Goal: Transaction & Acquisition: Purchase product/service

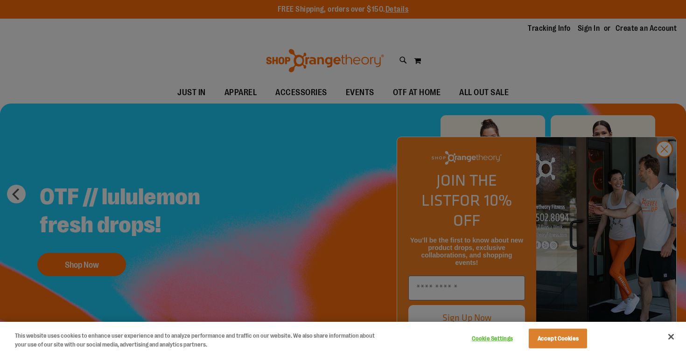
click at [664, 165] on div at bounding box center [343, 177] width 686 height 354
click at [665, 169] on div at bounding box center [343, 177] width 686 height 354
click at [557, 337] on button "Accept Cookies" at bounding box center [558, 339] width 58 height 20
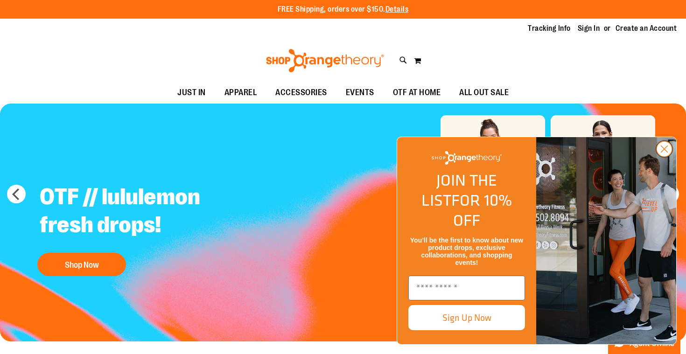
click at [667, 157] on circle "Close dialog" at bounding box center [664, 148] width 15 height 15
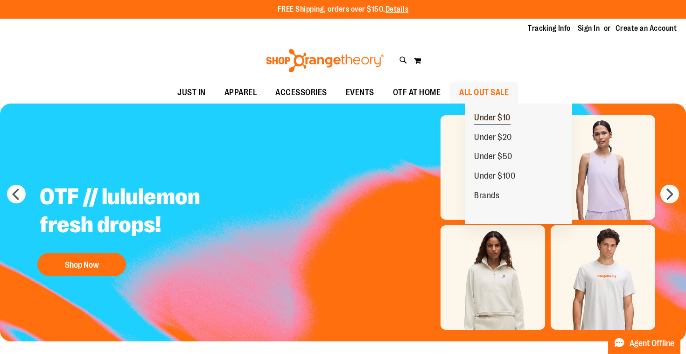
click at [488, 122] on span "Under $10" at bounding box center [492, 119] width 36 height 12
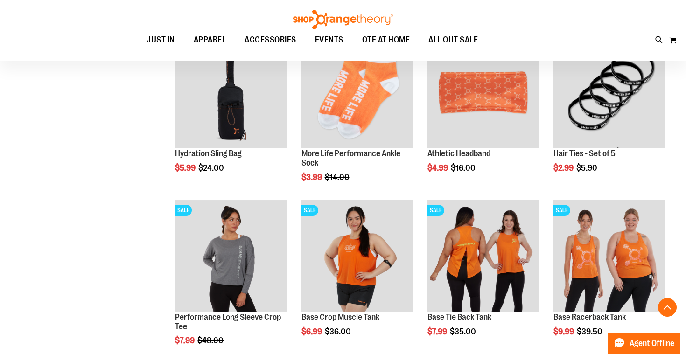
scroll to position [150, 0]
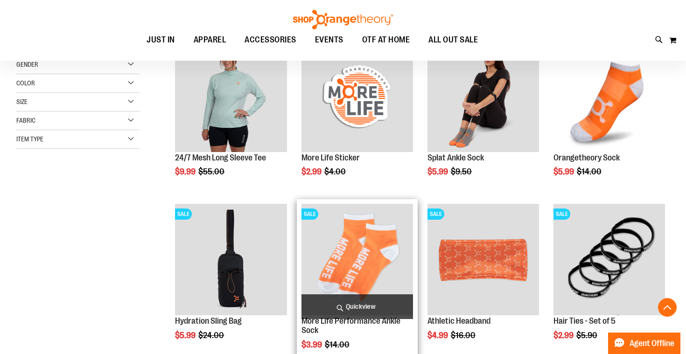
click at [365, 269] on img "product" at bounding box center [358, 260] width 112 height 112
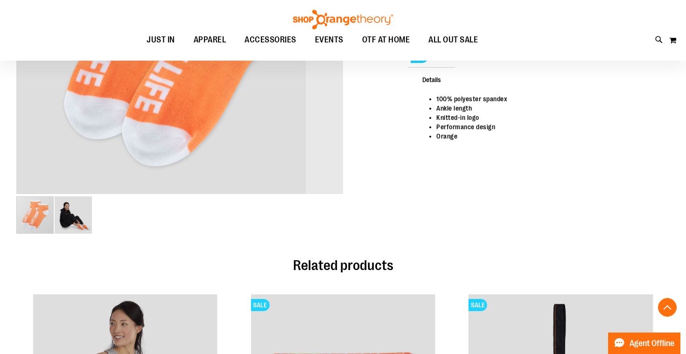
scroll to position [248, 0]
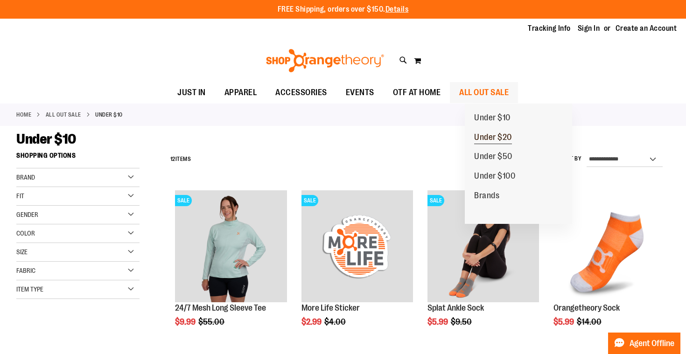
click at [499, 139] on span "Under $20" at bounding box center [493, 139] width 38 height 12
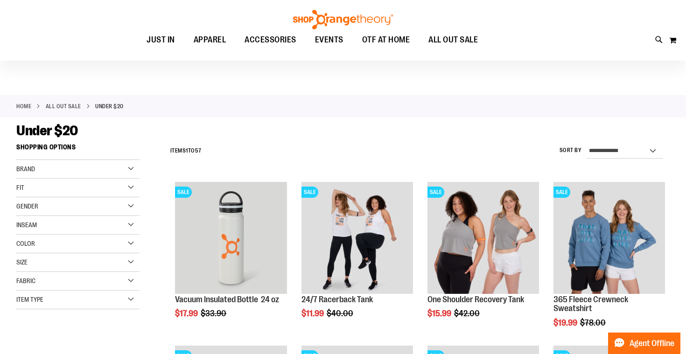
scroll to position [10, 0]
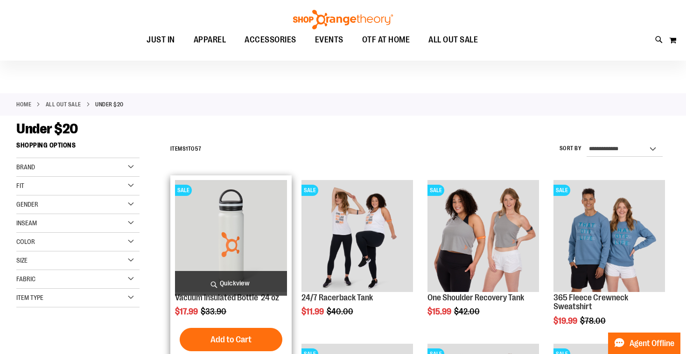
click at [242, 236] on img "product" at bounding box center [231, 236] width 112 height 112
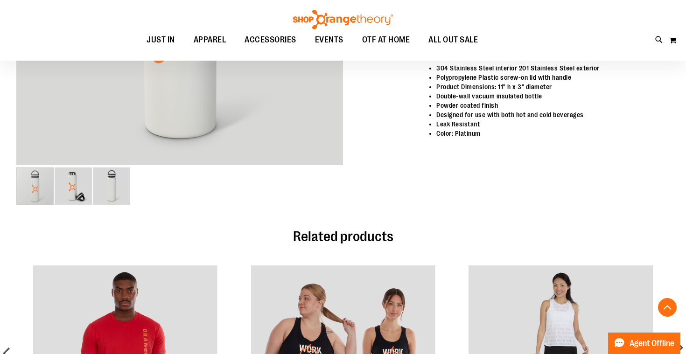
scroll to position [302, 0]
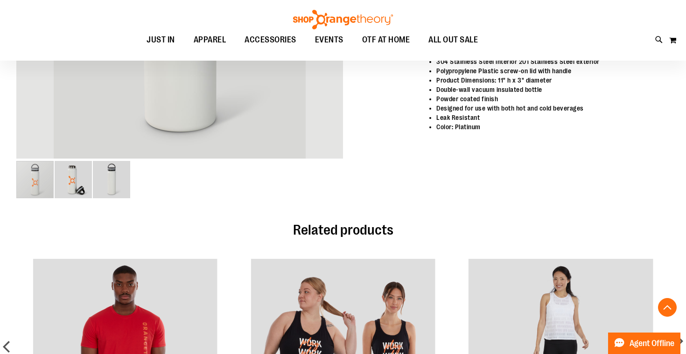
click at [76, 198] on img "image 2 of 3" at bounding box center [73, 179] width 37 height 37
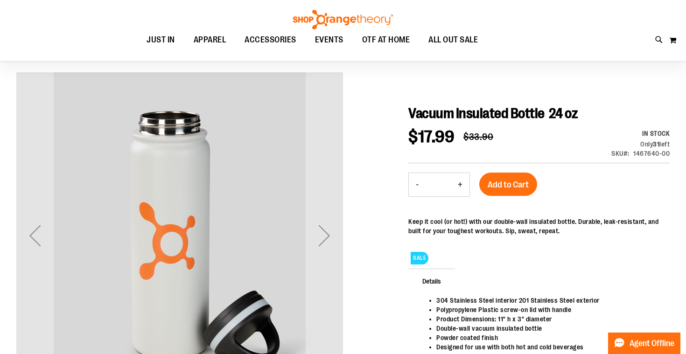
scroll to position [68, 0]
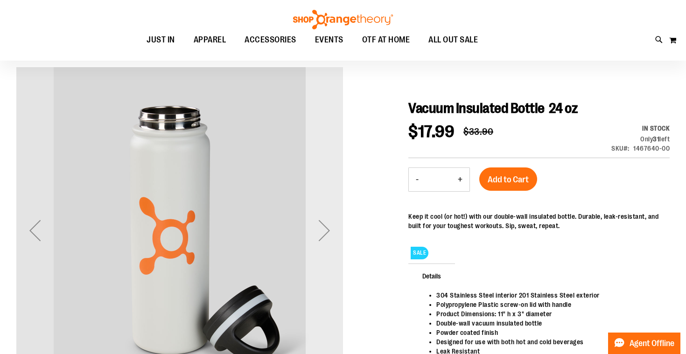
click at [319, 238] on div "Next" at bounding box center [324, 230] width 37 height 37
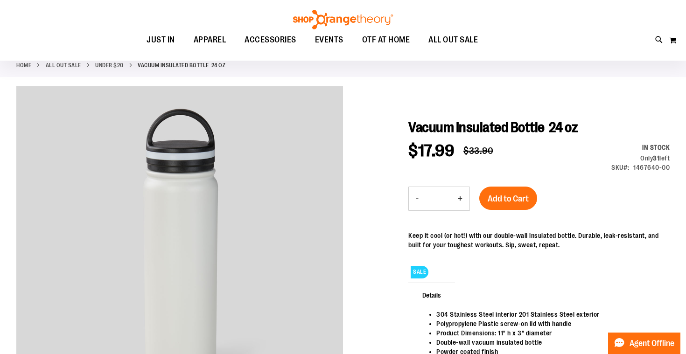
scroll to position [0, 0]
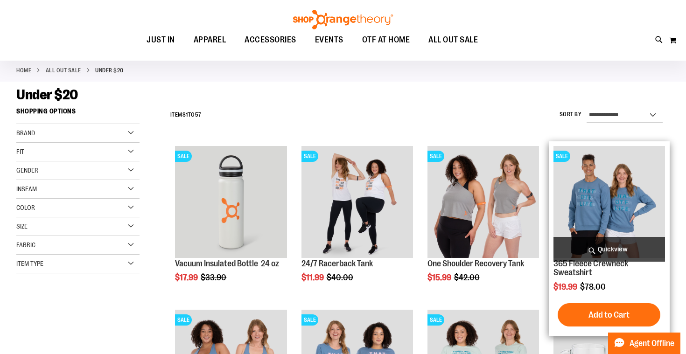
scroll to position [47, 0]
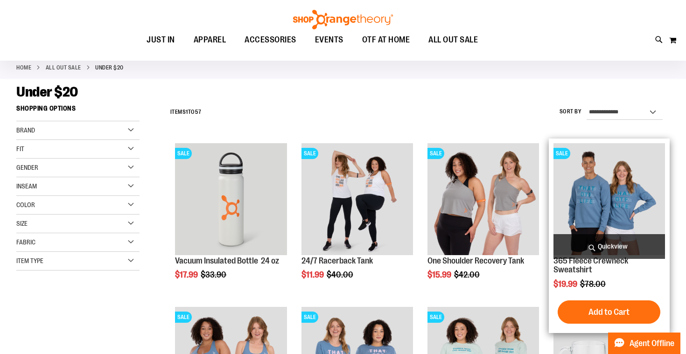
click at [595, 189] on img "product" at bounding box center [610, 199] width 112 height 112
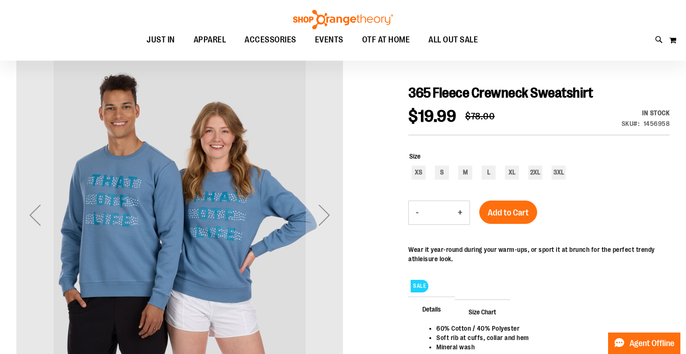
scroll to position [82, 0]
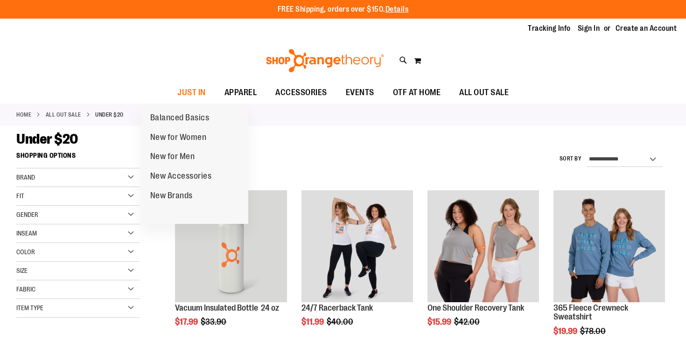
scroll to position [47, 0]
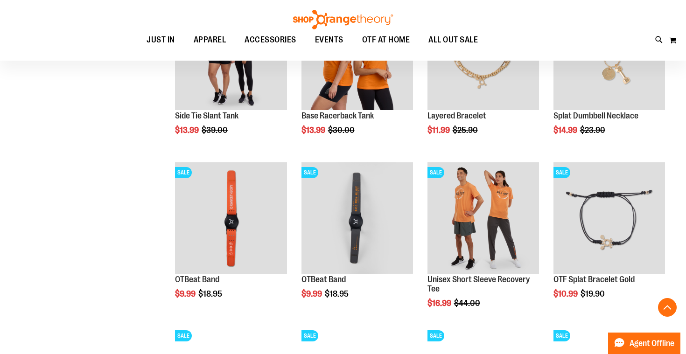
scroll to position [683, 0]
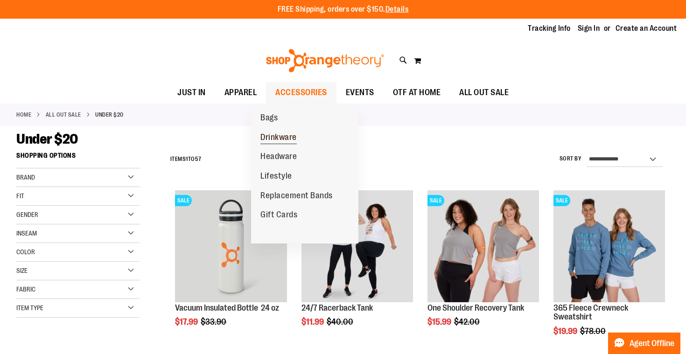
click at [278, 141] on span "Drinkware" at bounding box center [278, 139] width 36 height 12
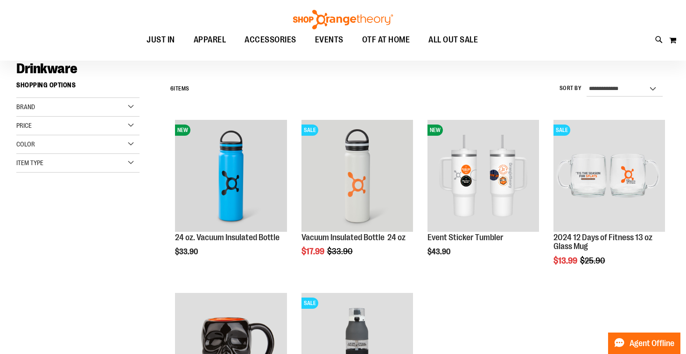
scroll to position [70, 0]
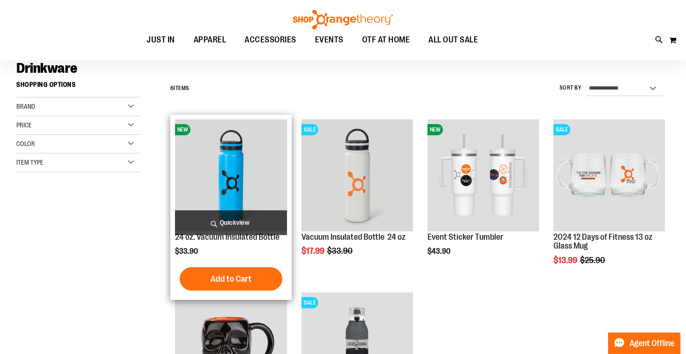
click at [221, 195] on img "product" at bounding box center [231, 175] width 112 height 112
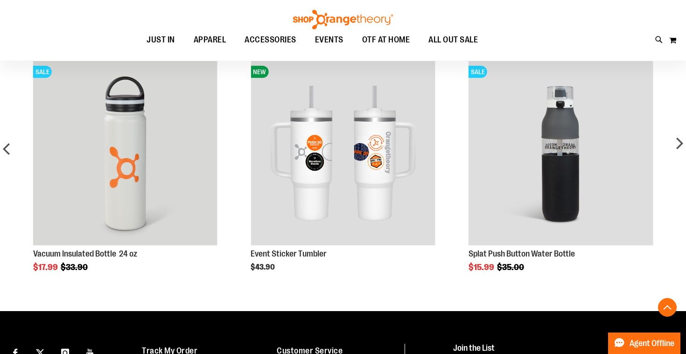
scroll to position [398, 0]
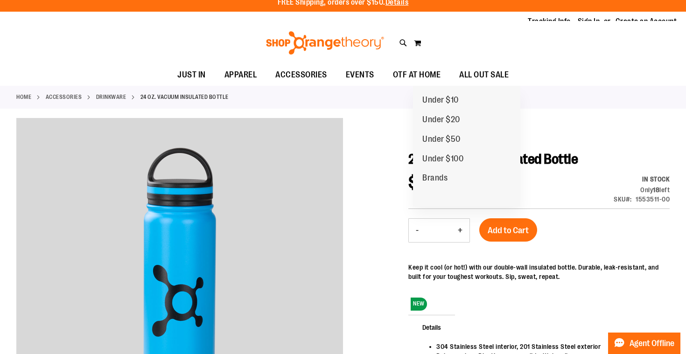
scroll to position [0, 0]
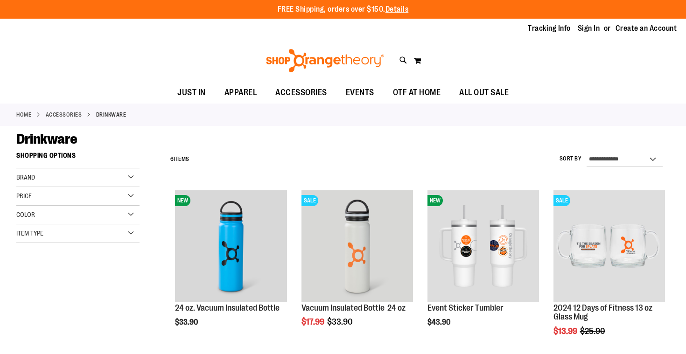
scroll to position [70, 0]
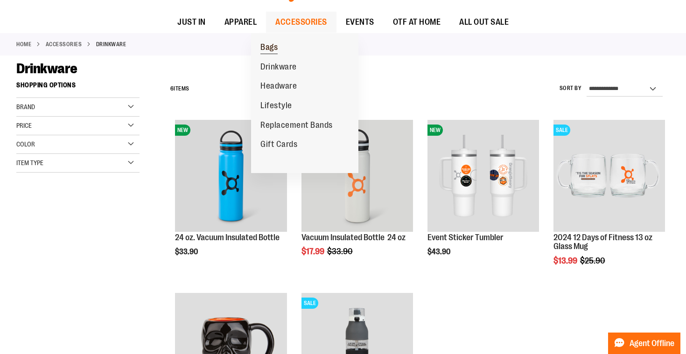
click at [284, 50] on link "Bags" at bounding box center [269, 48] width 36 height 20
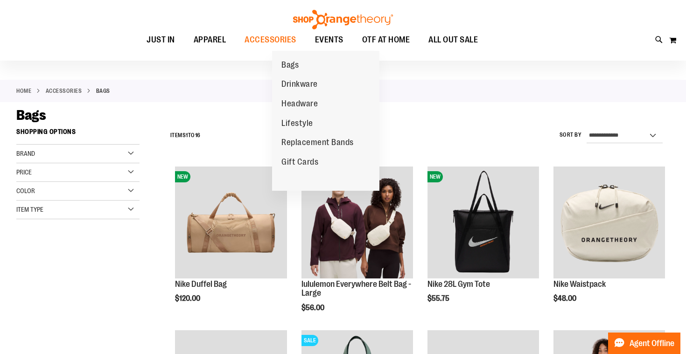
scroll to position [27, 0]
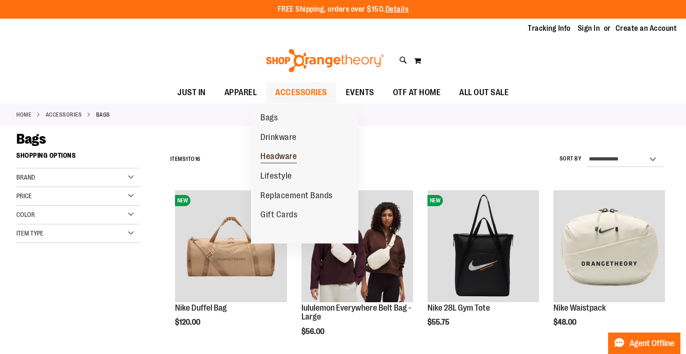
click at [281, 158] on span "Headware" at bounding box center [278, 158] width 36 height 12
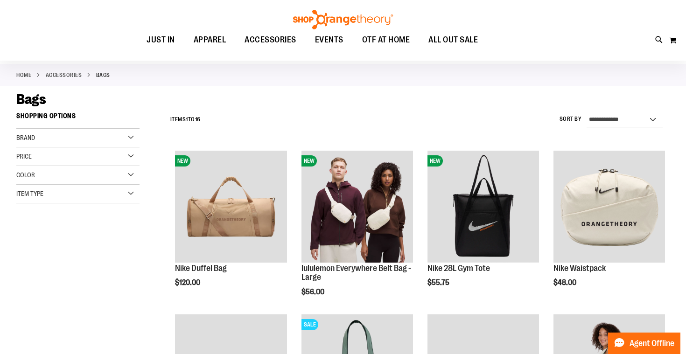
scroll to position [44, 0]
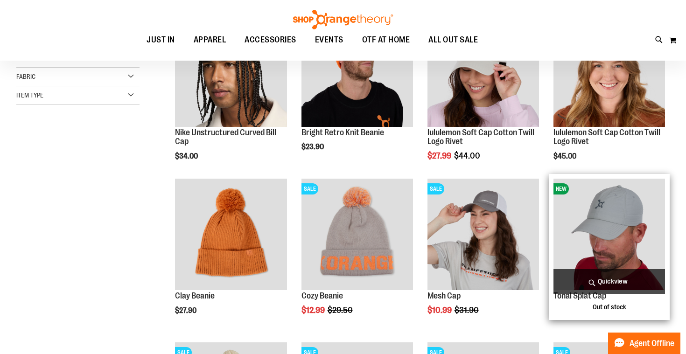
scroll to position [73, 0]
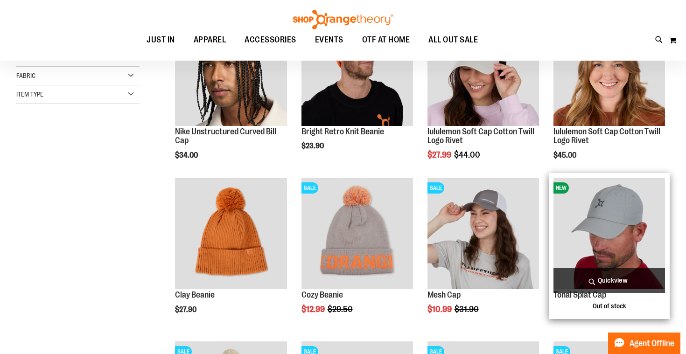
click at [614, 224] on img "product" at bounding box center [610, 234] width 112 height 112
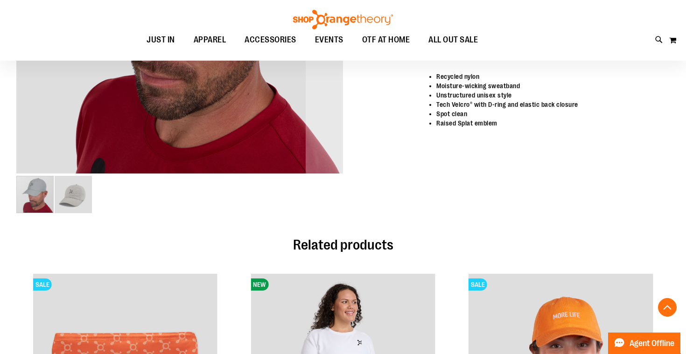
scroll to position [295, 0]
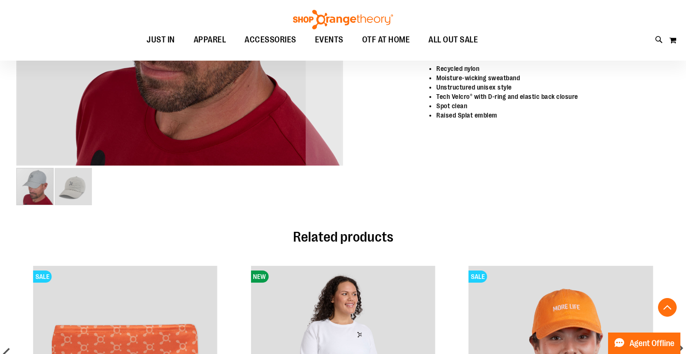
click at [86, 191] on img "image 2 of 2" at bounding box center [73, 186] width 37 height 37
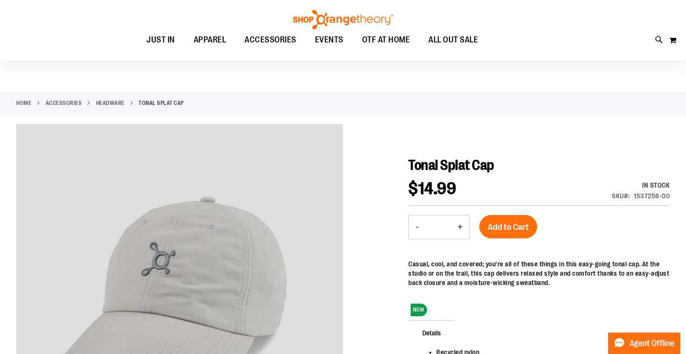
scroll to position [12, 0]
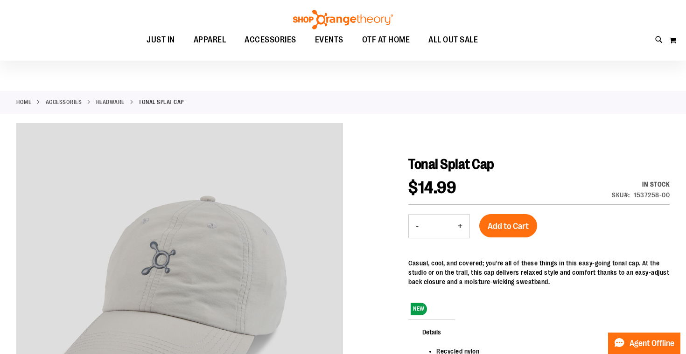
click at [125, 100] on link "Headware" at bounding box center [110, 102] width 28 height 8
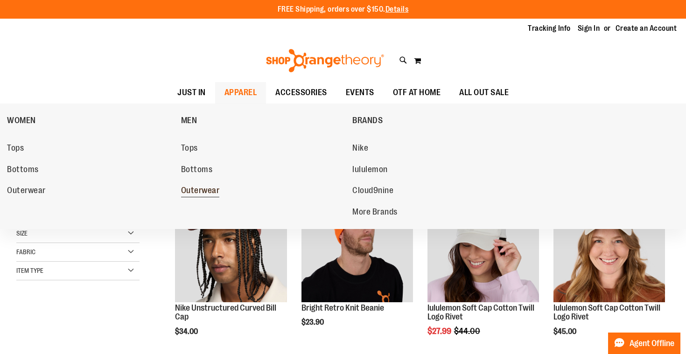
click at [202, 193] on span "Outerwear" at bounding box center [200, 192] width 39 height 12
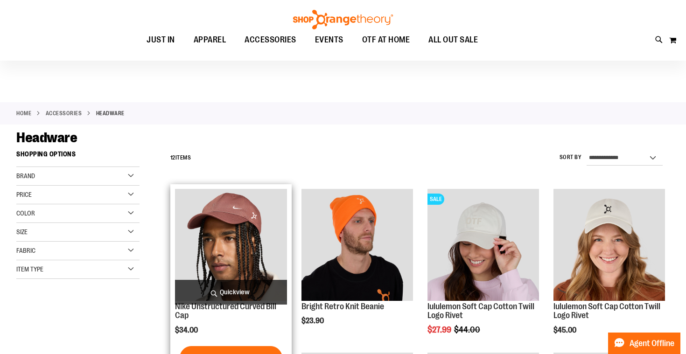
scroll to position [2, 0]
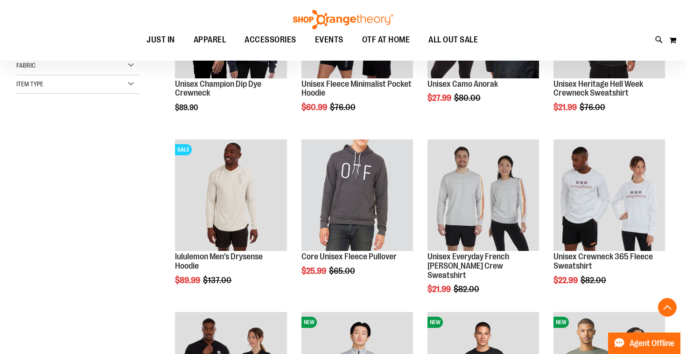
scroll to position [239, 0]
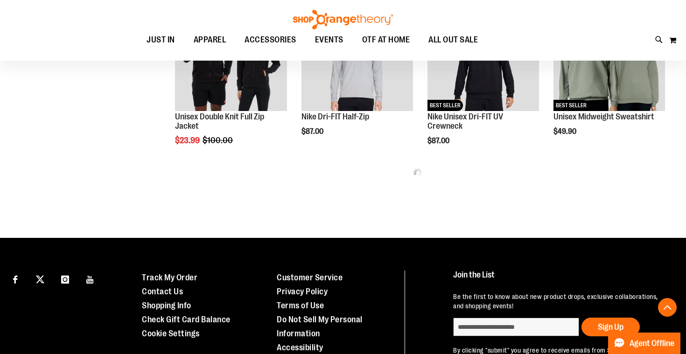
scroll to position [537, 0]
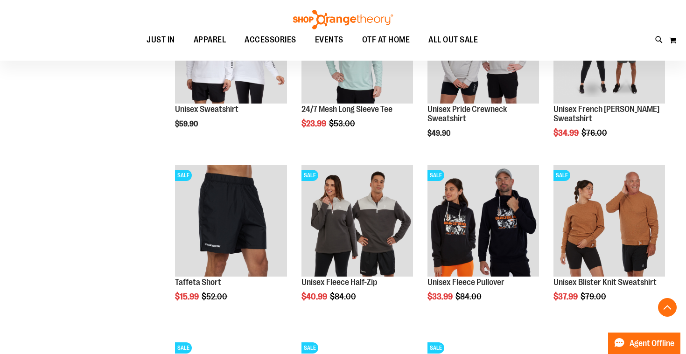
scroll to position [1063, 0]
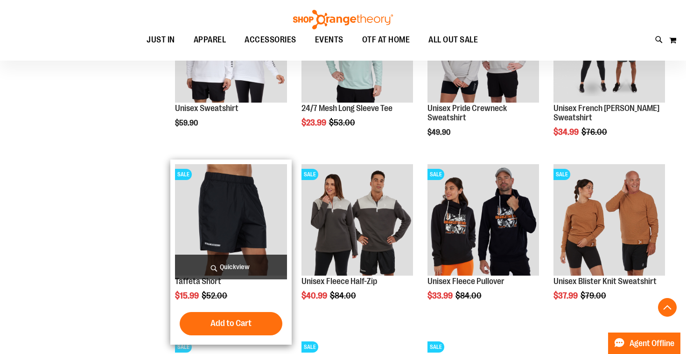
click at [251, 208] on img "product" at bounding box center [231, 220] width 112 height 112
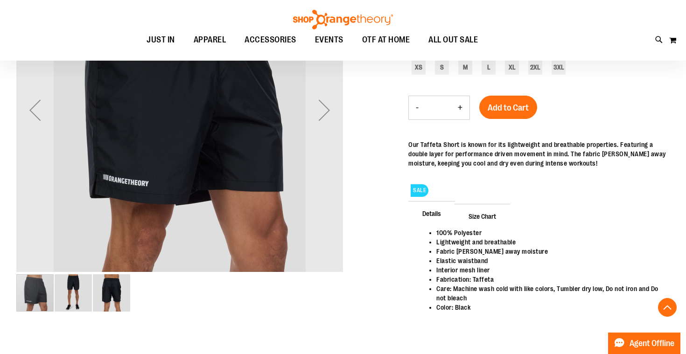
scroll to position [189, 0]
click at [84, 287] on img "image 2 of 3" at bounding box center [73, 292] width 37 height 37
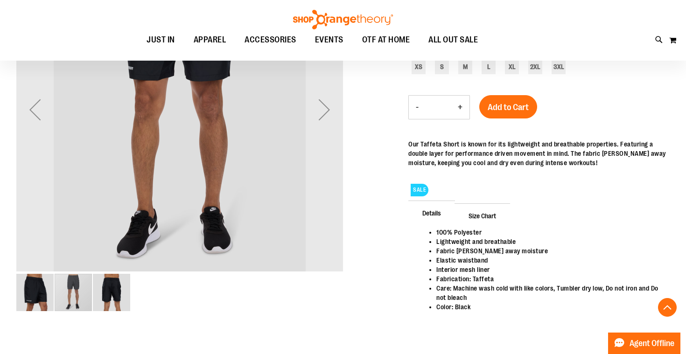
click at [119, 294] on img "image 3 of 3" at bounding box center [111, 292] width 37 height 37
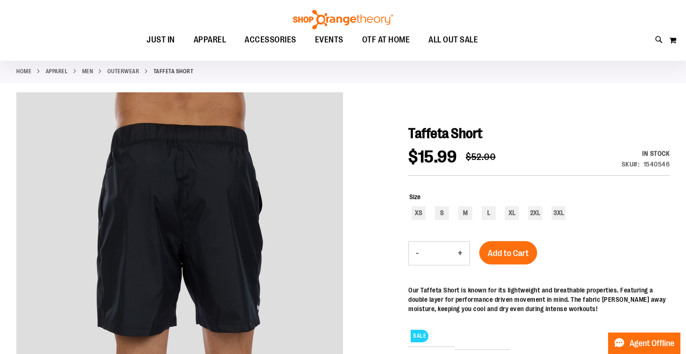
scroll to position [45, 0]
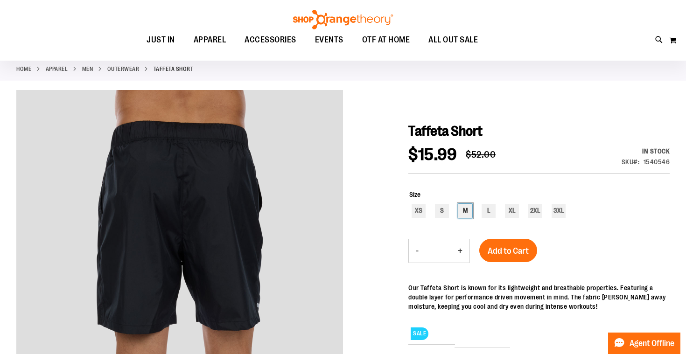
click at [462, 209] on div "M" at bounding box center [465, 211] width 14 height 14
click at [440, 207] on div "S" at bounding box center [442, 211] width 14 height 14
type input "***"
